Goal: Browse casually

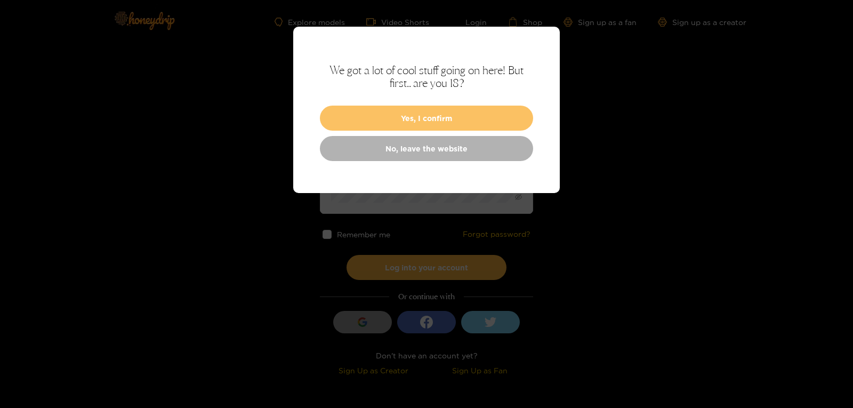
click at [428, 107] on button "Yes, I confirm" at bounding box center [426, 118] width 213 height 25
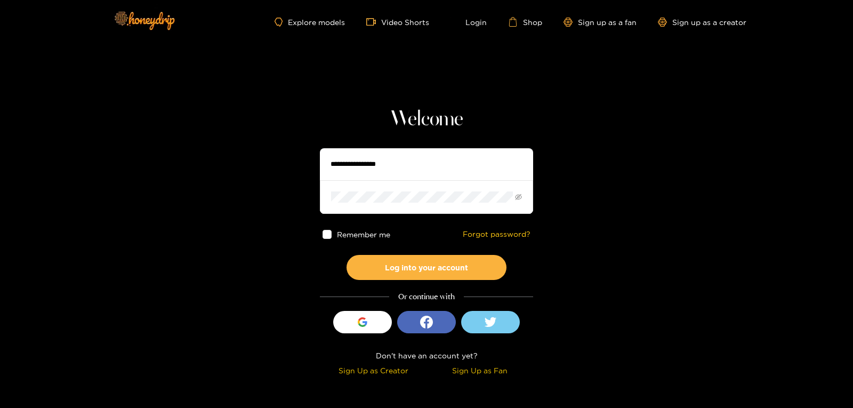
click at [344, 160] on input "text" at bounding box center [426, 164] width 213 height 32
click at [451, 164] on input "**********" at bounding box center [426, 164] width 213 height 32
type input "*"
click at [308, 21] on link "Explore models" at bounding box center [310, 22] width 70 height 9
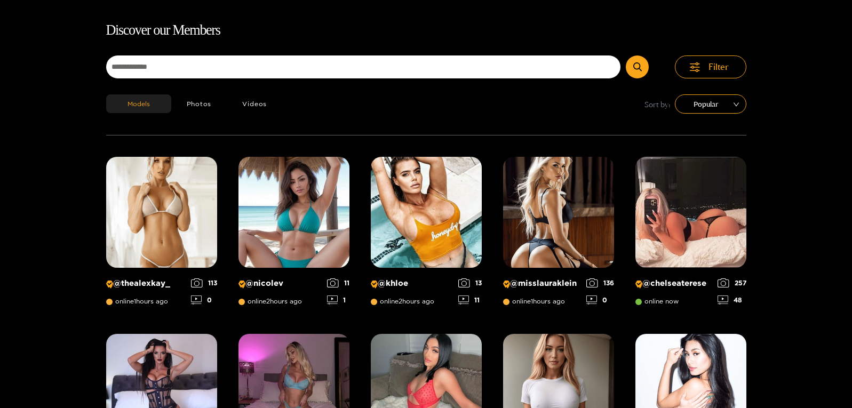
scroll to position [64, 0]
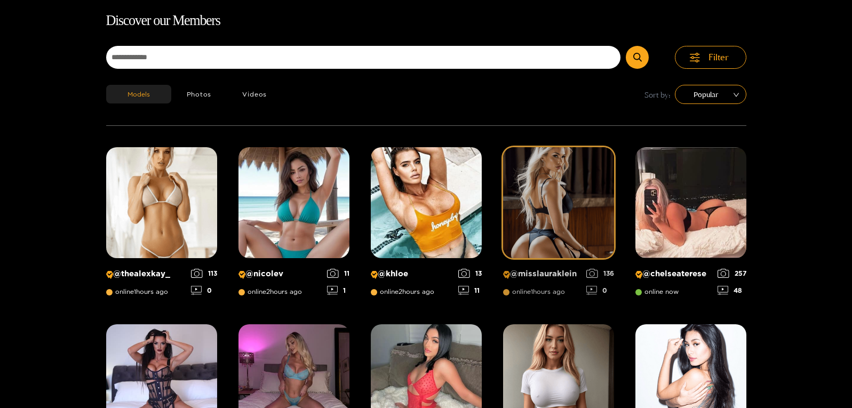
click at [567, 179] on img at bounding box center [558, 202] width 111 height 111
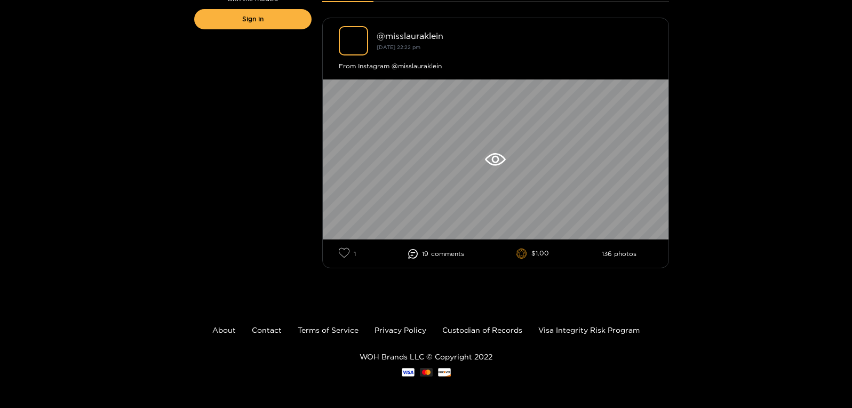
scroll to position [291, 0]
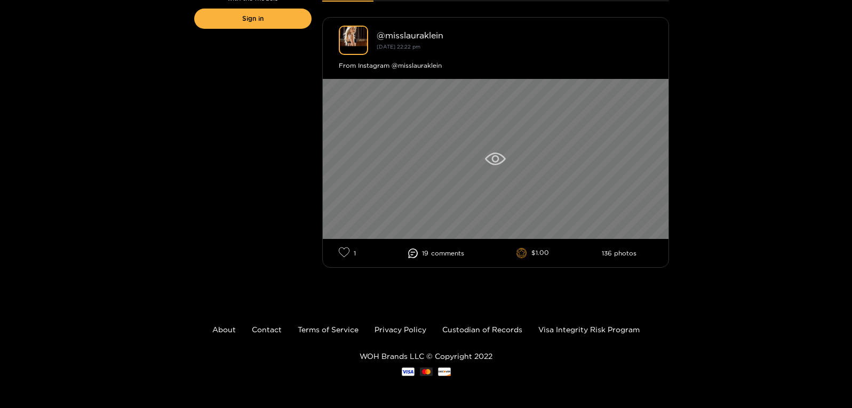
click at [499, 156] on icon at bounding box center [495, 159] width 21 height 13
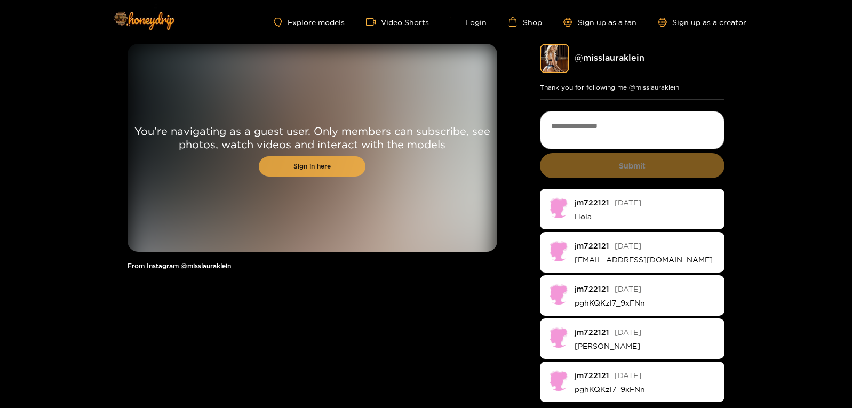
click at [306, 159] on link "Sign in here" at bounding box center [312, 166] width 107 height 20
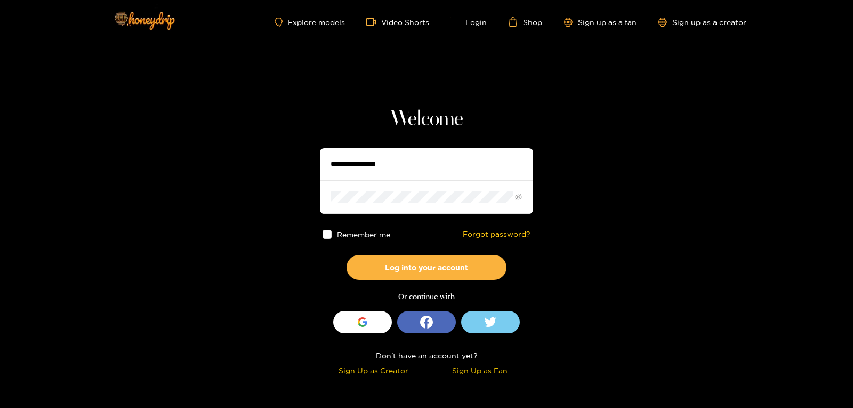
click at [313, 16] on div "Explore models Video Shorts Login Shop Sign up as a fan Sign up as a creator" at bounding box center [427, 22] width 640 height 44
click at [428, 323] on icon "login_with" at bounding box center [426, 322] width 13 height 13
click at [329, 233] on span at bounding box center [327, 234] width 9 height 9
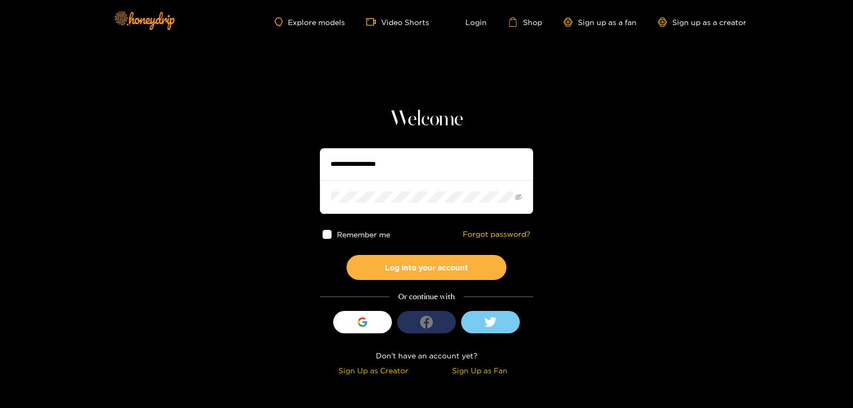
click at [416, 321] on button "login_with" at bounding box center [426, 322] width 59 height 22
click at [403, 21] on link "Video Shorts" at bounding box center [397, 22] width 63 height 10
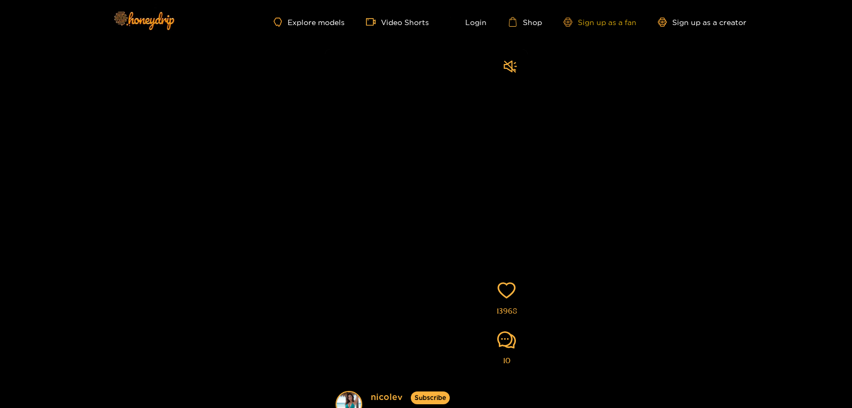
click at [600, 25] on link "Sign up as a fan" at bounding box center [599, 22] width 73 height 9
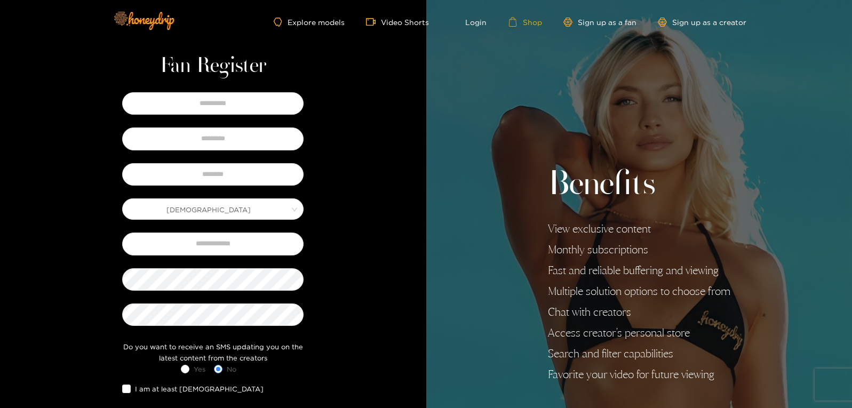
click at [525, 21] on link "Shop" at bounding box center [525, 22] width 34 height 10
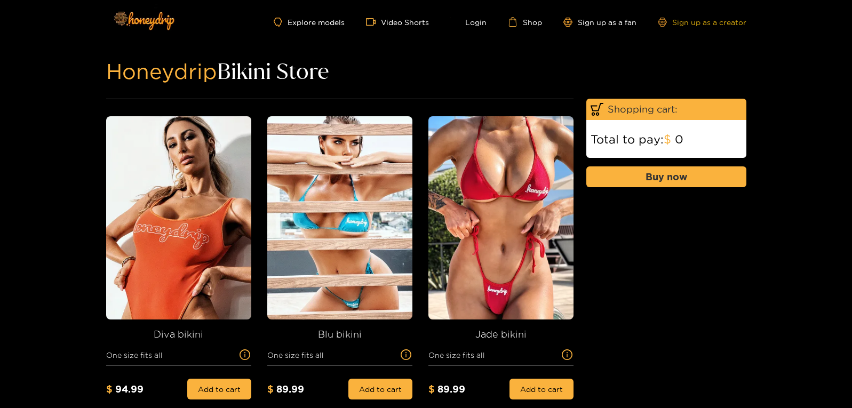
click at [720, 23] on link "Sign up as a creator" at bounding box center [702, 22] width 89 height 9
